Goal: Transaction & Acquisition: Purchase product/service

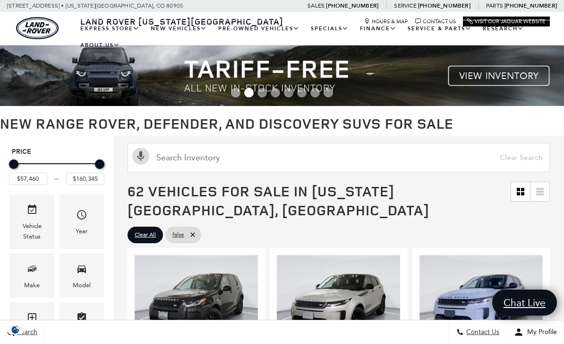
click at [524, 63] on img at bounding box center [282, 75] width 564 height 60
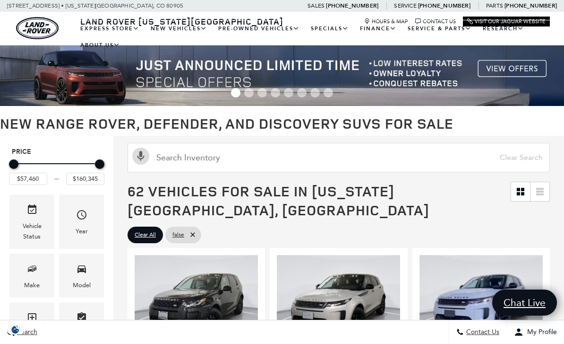
click at [508, 70] on img at bounding box center [282, 75] width 564 height 60
click at [423, 65] on img at bounding box center [282, 75] width 564 height 60
click at [515, 70] on img at bounding box center [282, 75] width 564 height 60
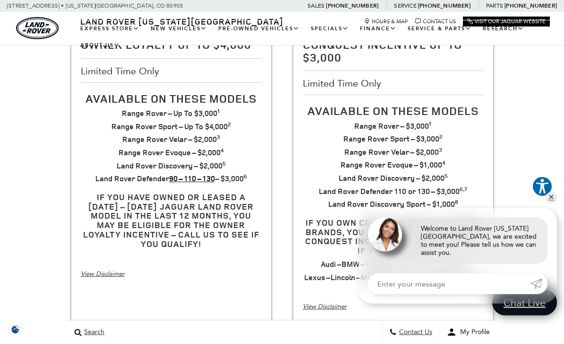
scroll to position [277, 0]
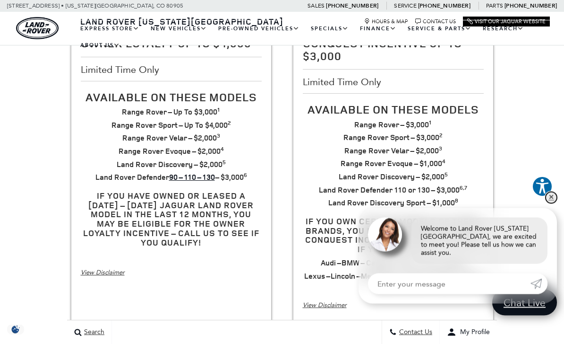
click at [557, 203] on link "✕" at bounding box center [551, 197] width 11 height 11
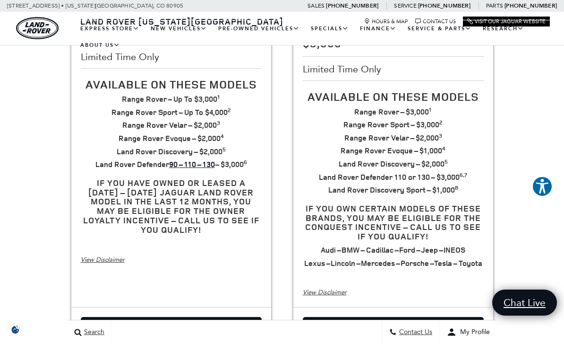
scroll to position [291, 0]
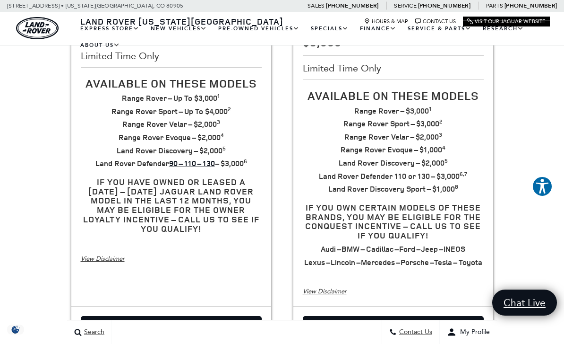
click at [334, 294] on div "View Disclaimer" at bounding box center [393, 291] width 181 height 10
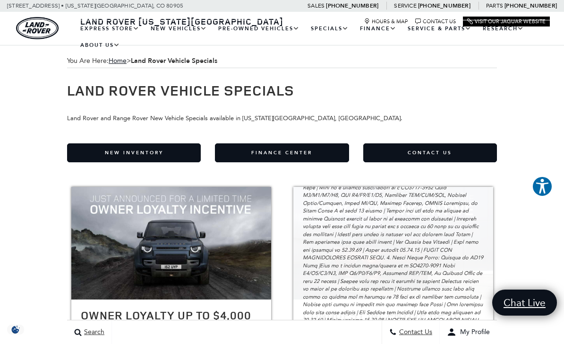
scroll to position [0, 0]
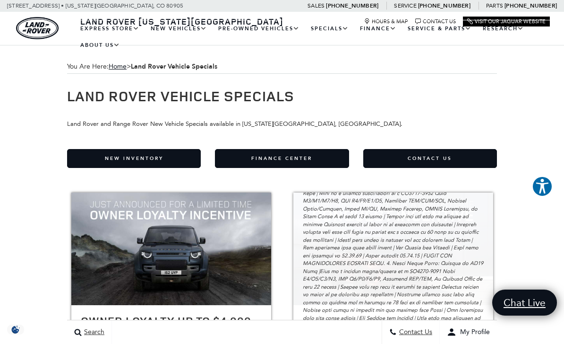
click at [0, 0] on link "Defender 110" at bounding box center [0, 0] width 0 height 0
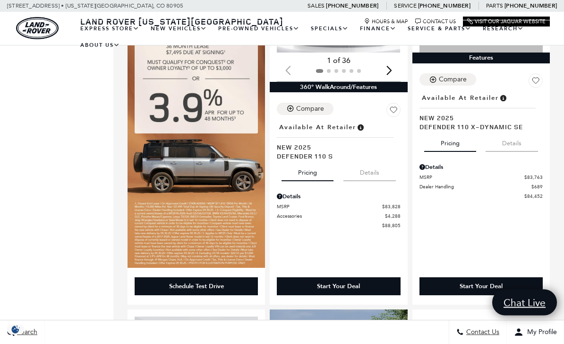
scroll to position [582, 0]
click at [494, 122] on span "Defender 110 X-Dynamic SE" at bounding box center [478, 126] width 116 height 9
click at [463, 122] on span "Defender 110 X-Dynamic SE" at bounding box center [478, 126] width 116 height 9
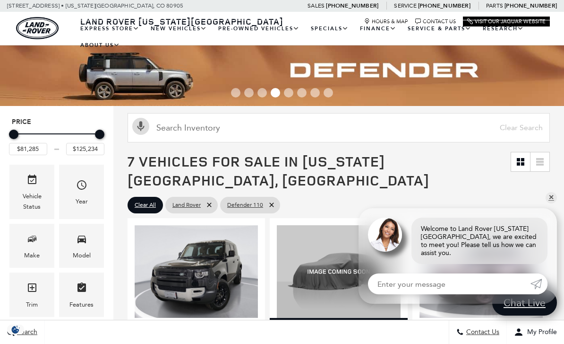
click at [0, 0] on link "View Certified Pre-Owned" at bounding box center [0, 0] width 0 height 0
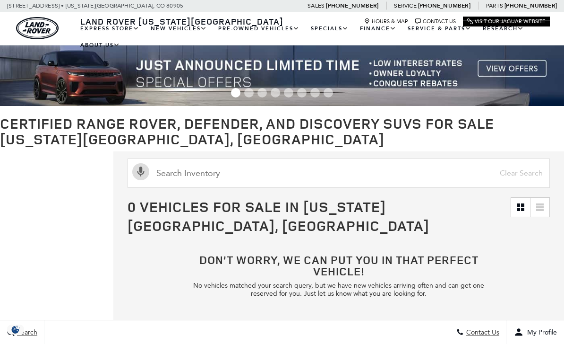
scroll to position [2, 0]
